Goal: Find specific page/section

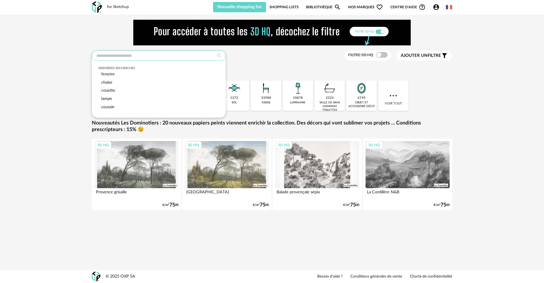
click at [191, 58] on input "text" at bounding box center [159, 56] width 134 height 10
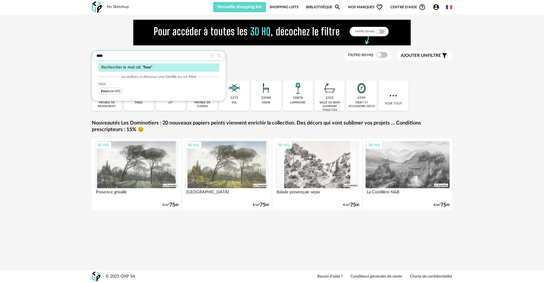
type input "****"
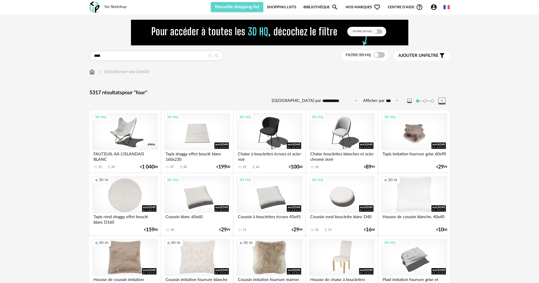
click at [91, 73] on img at bounding box center [91, 72] width 5 height 7
